Goal: Task Accomplishment & Management: Manage account settings

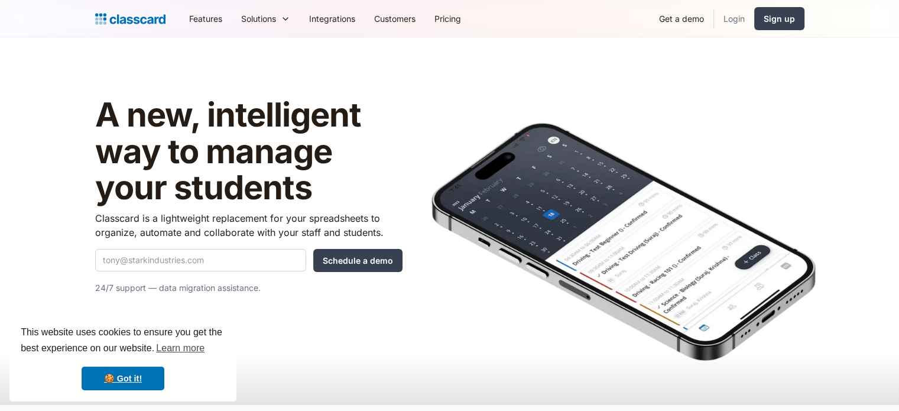
click at [741, 25] on link "Login" at bounding box center [734, 18] width 40 height 27
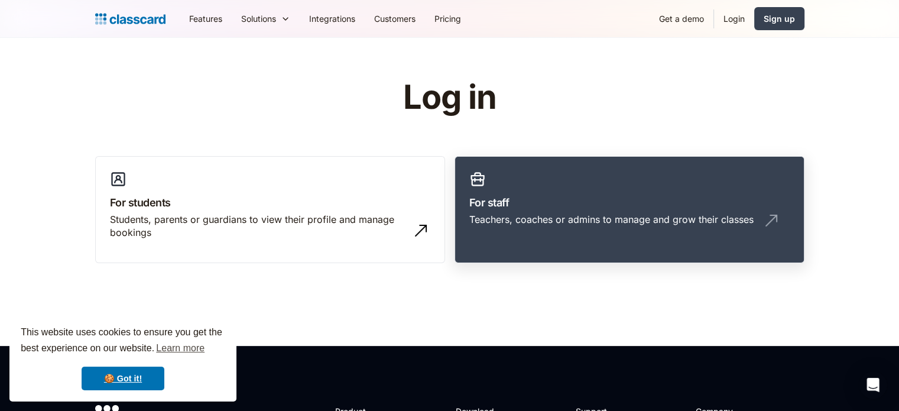
click at [613, 198] on h3 "For staff" at bounding box center [630, 203] width 321 height 16
